Goal: Information Seeking & Learning: Learn about a topic

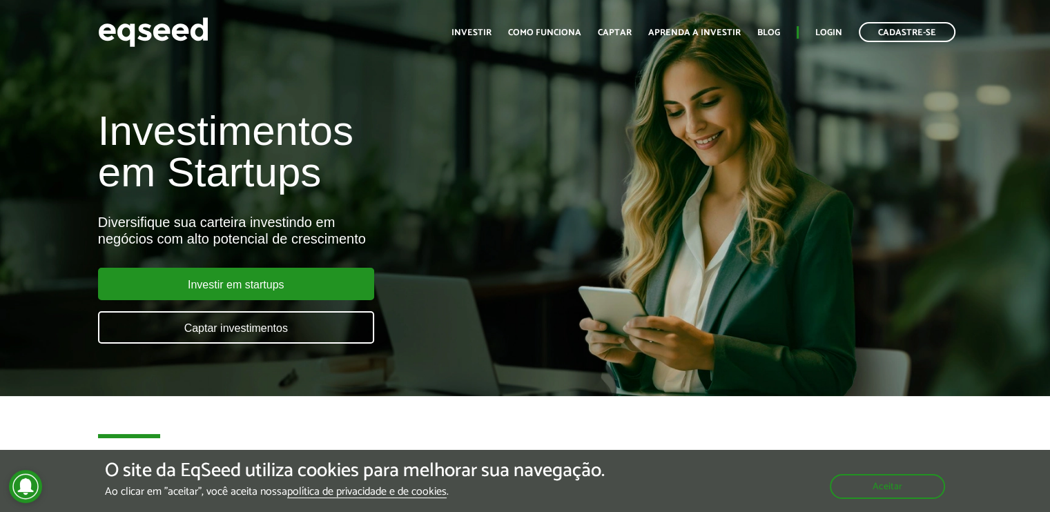
click at [908, 504] on div "O site da EqSeed utiliza cookies para melhorar sua navegação. Ao clicar em "ace…" at bounding box center [525, 481] width 1050 height 62
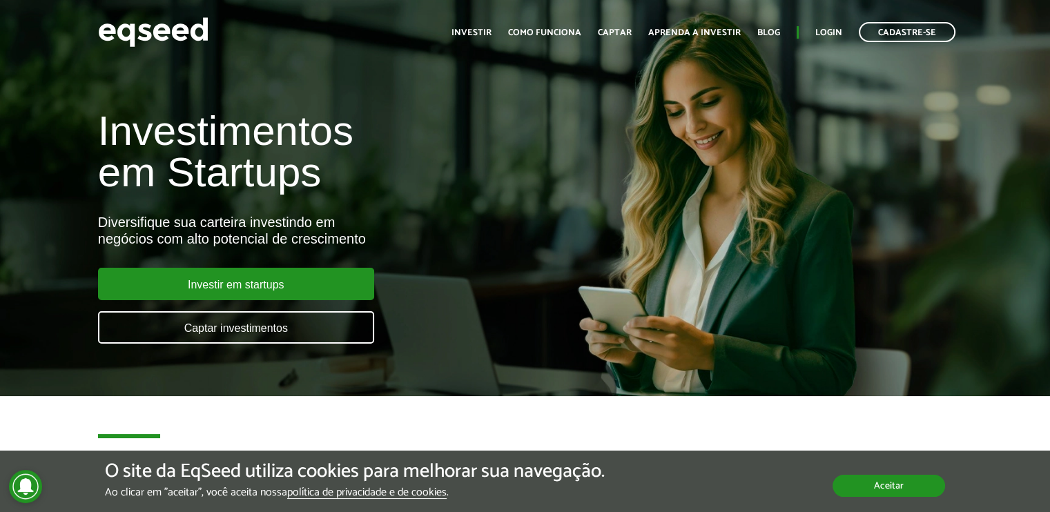
click at [909, 491] on button "Aceitar" at bounding box center [888, 486] width 112 height 22
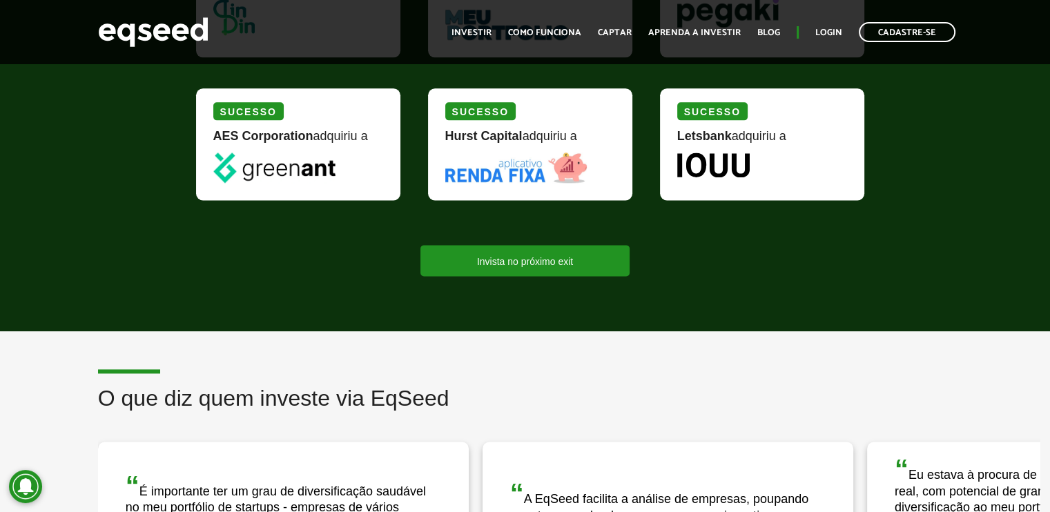
scroll to position [1656, 0]
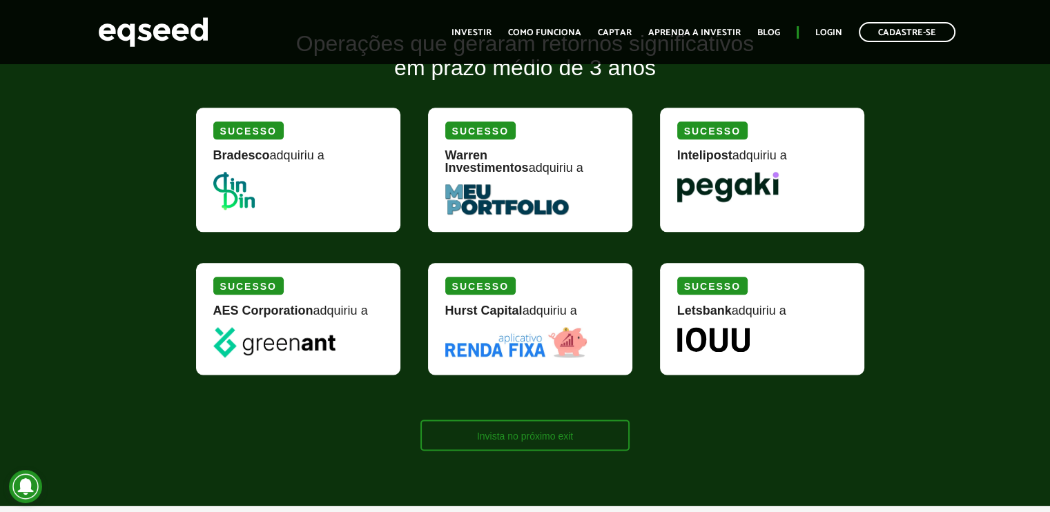
click at [502, 424] on link "Invista no próximo exit" at bounding box center [524, 435] width 209 height 31
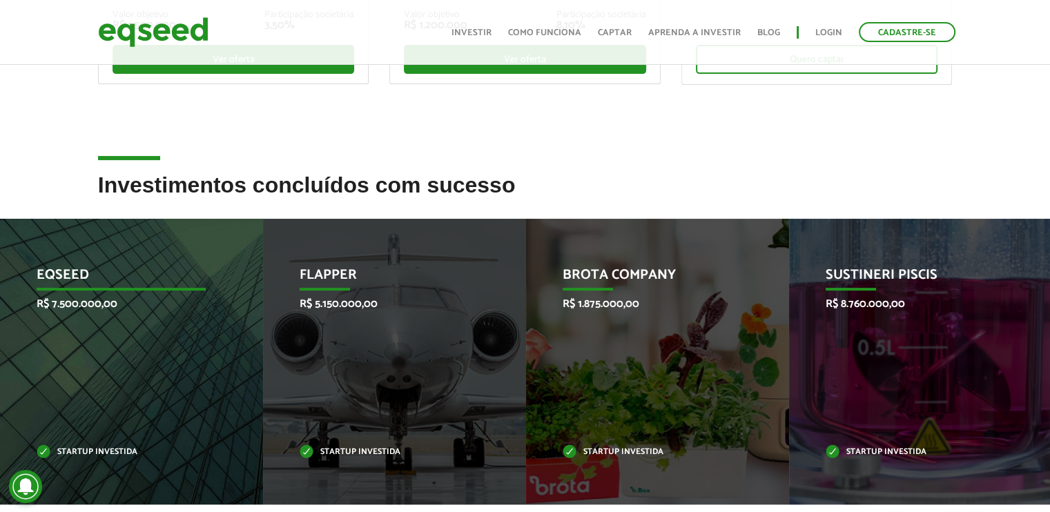
scroll to position [552, 0]
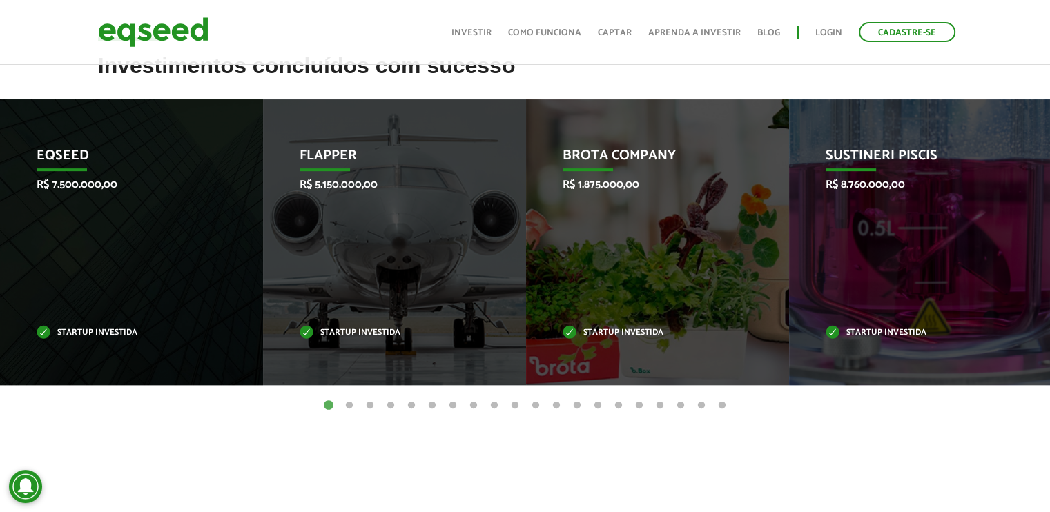
drag, startPoint x: 961, startPoint y: 181, endPoint x: 969, endPoint y: 399, distance: 218.2
click at [998, 424] on article "Investimentos concluídos com sucesso Invoop R$ 250.000,00 Startup investida Pro…" at bounding box center [525, 271] width 1050 height 434
drag, startPoint x: 870, startPoint y: 328, endPoint x: 903, endPoint y: 398, distance: 77.8
click at [903, 398] on ul "1 2 3 4 5 6 7 8 9 10 11 12 13 14 15 16 17 18 19 20" at bounding box center [525, 405] width 1050 height 15
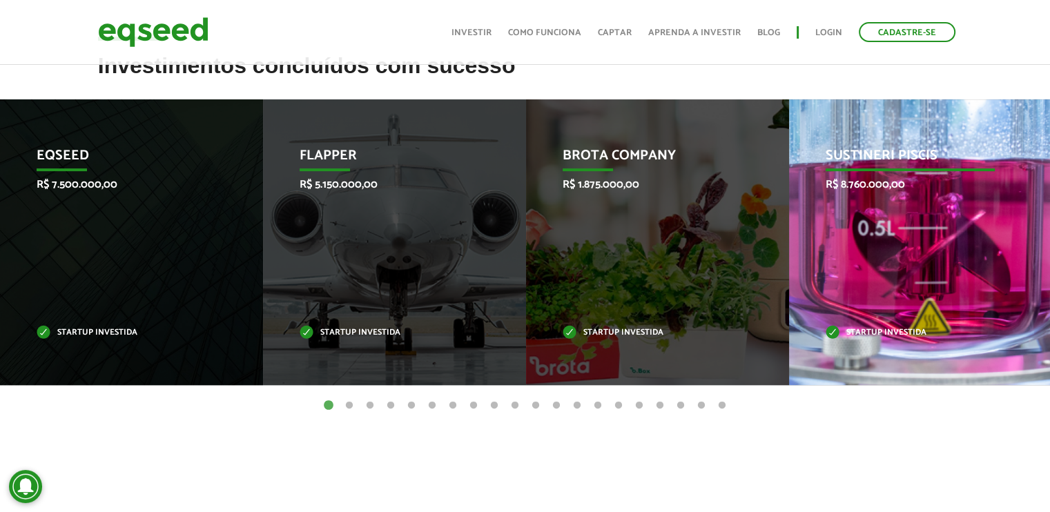
click at [911, 330] on p "Startup investida" at bounding box center [910, 333] width 170 height 8
click at [814, 331] on div "Sustineri Piscis R$ 8.760.000,00 Startup investida" at bounding box center [910, 242] width 242 height 286
click at [868, 148] on p "Sustineri Piscis" at bounding box center [910, 159] width 170 height 23
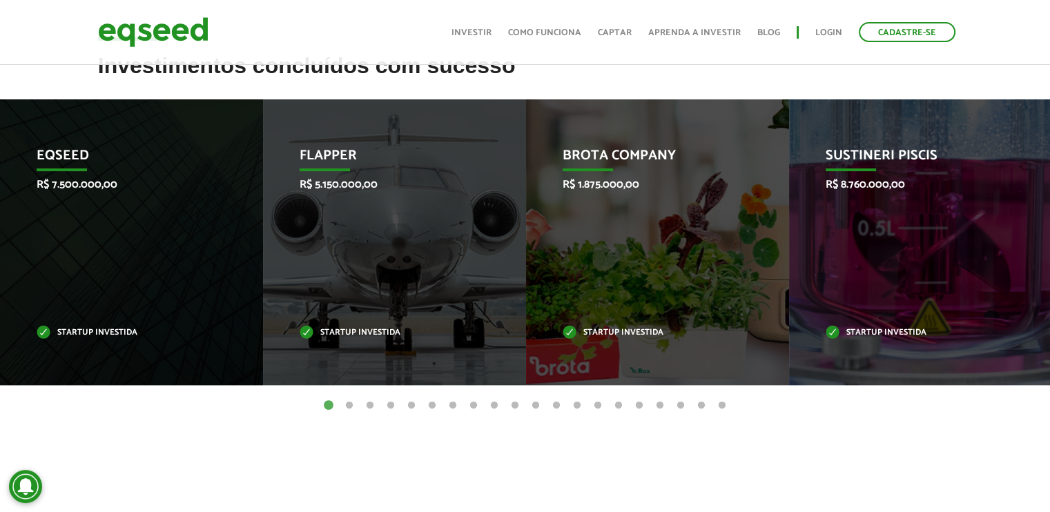
click at [346, 405] on button "2" at bounding box center [349, 406] width 14 height 14
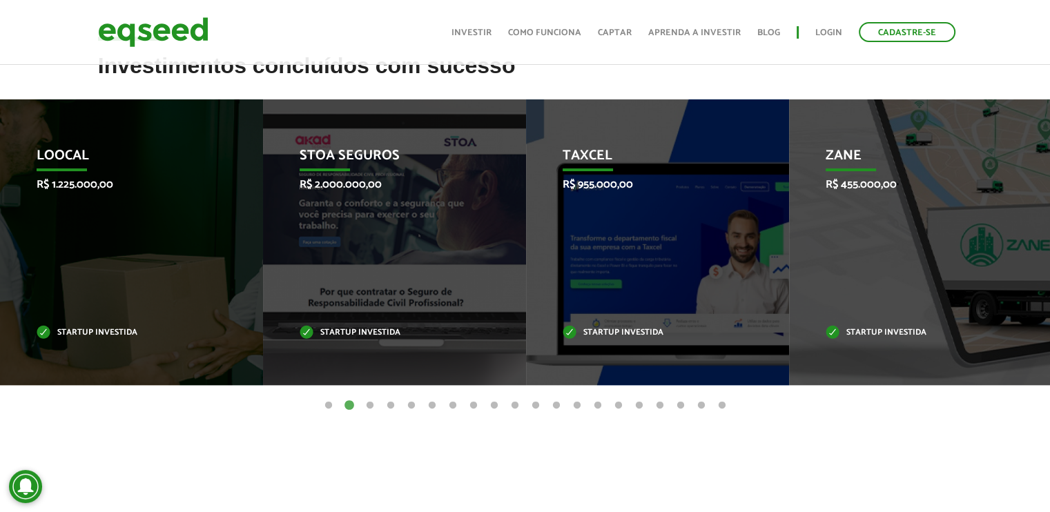
click at [369, 403] on button "3" at bounding box center [370, 406] width 14 height 14
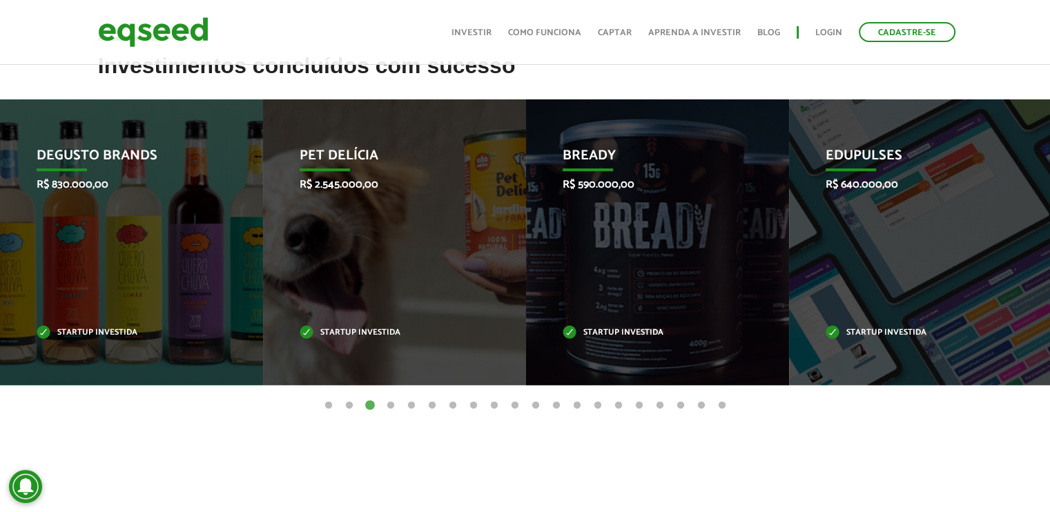
click at [399, 404] on ul "1 2 3 4 5 6 7 8 9 10 11 12 13 14 15 16 17 18 19 20" at bounding box center [525, 405] width 1050 height 15
click at [392, 406] on button "4" at bounding box center [391, 406] width 14 height 14
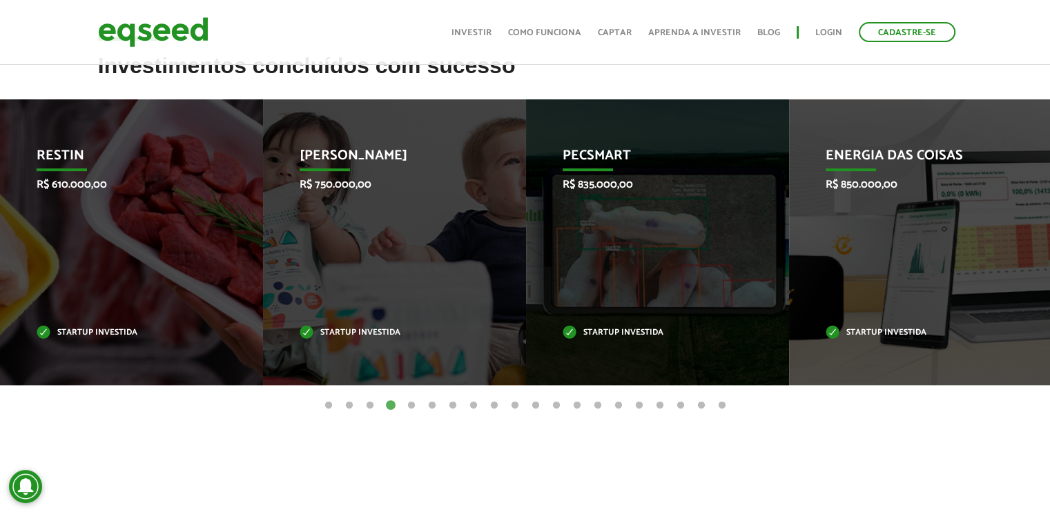
click at [400, 405] on ul "1 2 3 4 5 6 7 8 9 10 11 12 13 14 15 16 17 18 19 20" at bounding box center [525, 405] width 1050 height 15
click at [409, 404] on button "5" at bounding box center [411, 406] width 14 height 14
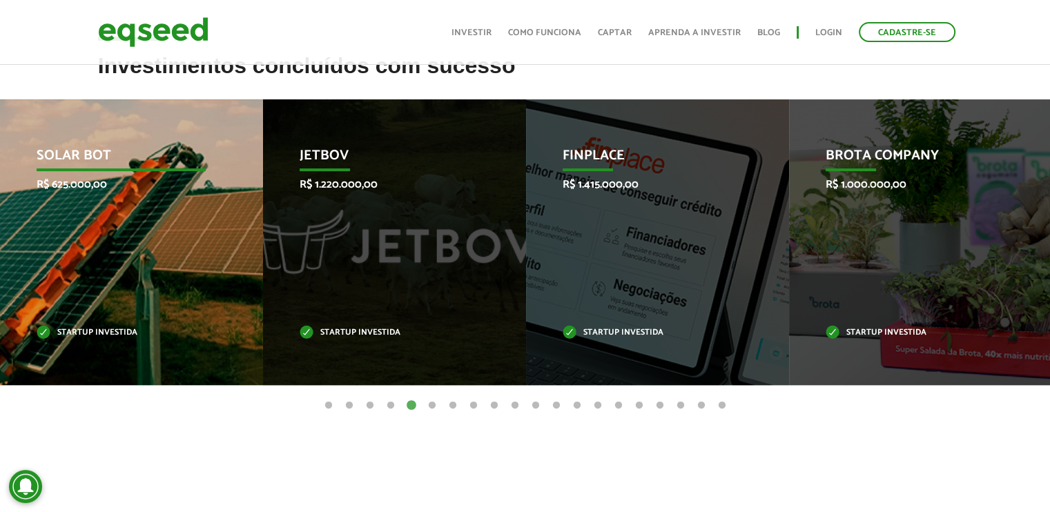
click at [121, 244] on div "Solar Bot R$ 625.000,00 Startup investida" at bounding box center [121, 242] width 242 height 286
